Goal: Information Seeking & Learning: Learn about a topic

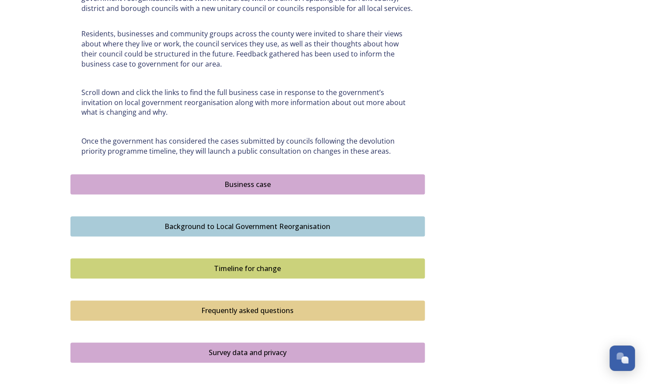
scroll to position [455, 0]
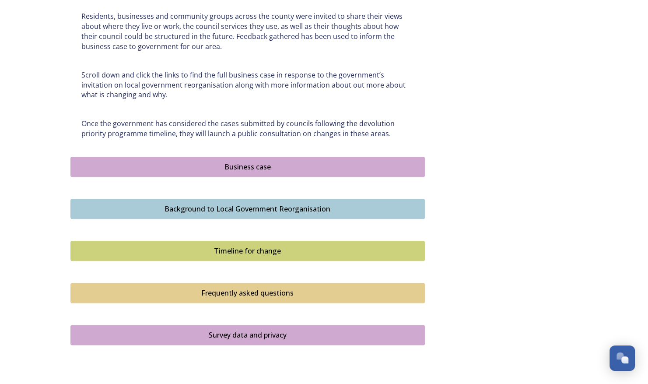
click at [245, 164] on div "Business case" at bounding box center [247, 167] width 345 height 11
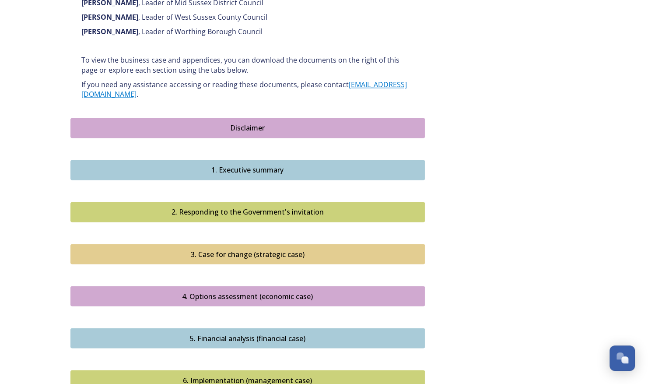
scroll to position [753, 0]
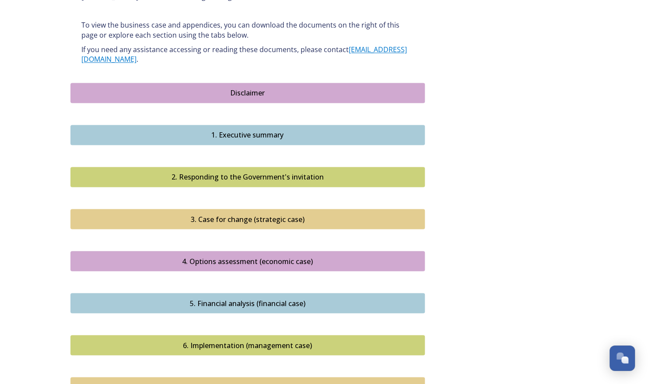
click at [331, 382] on div "Conclusion" at bounding box center [247, 387] width 345 height 11
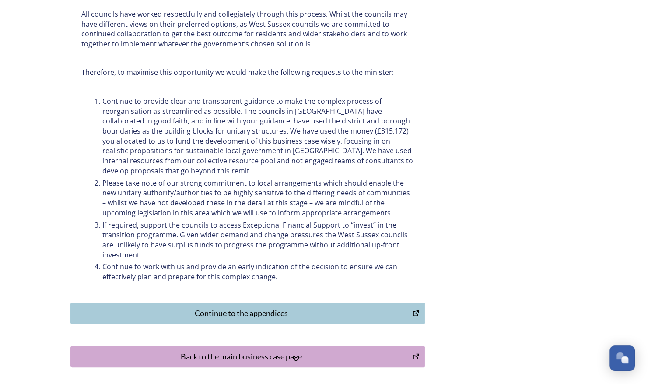
scroll to position [356, 0]
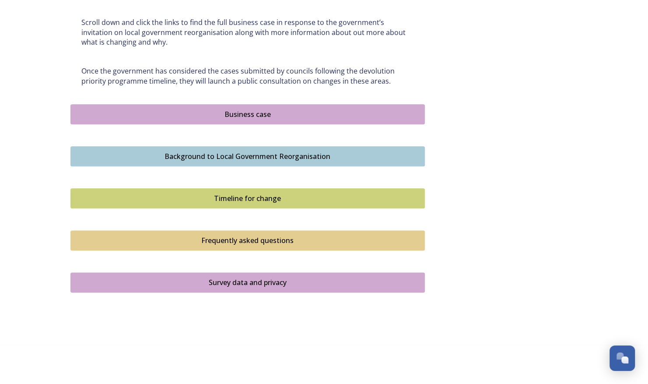
scroll to position [510, 0]
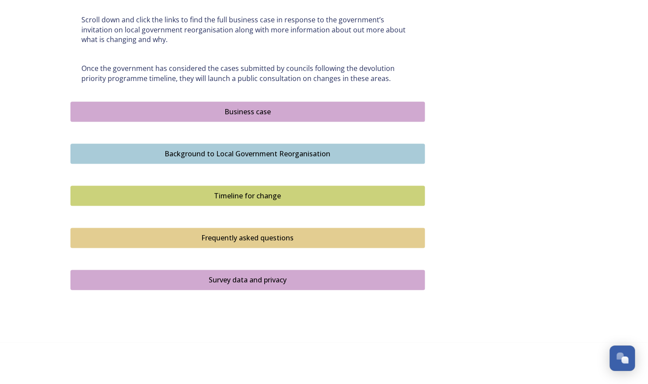
click at [267, 190] on div "Timeline for change" at bounding box center [247, 195] width 345 height 11
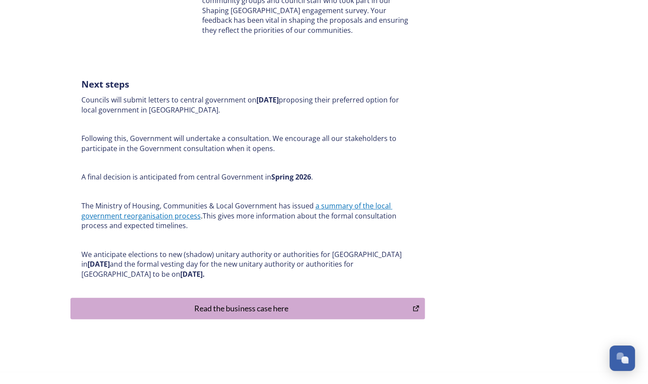
scroll to position [368, 0]
